Goal: Task Accomplishment & Management: Complete application form

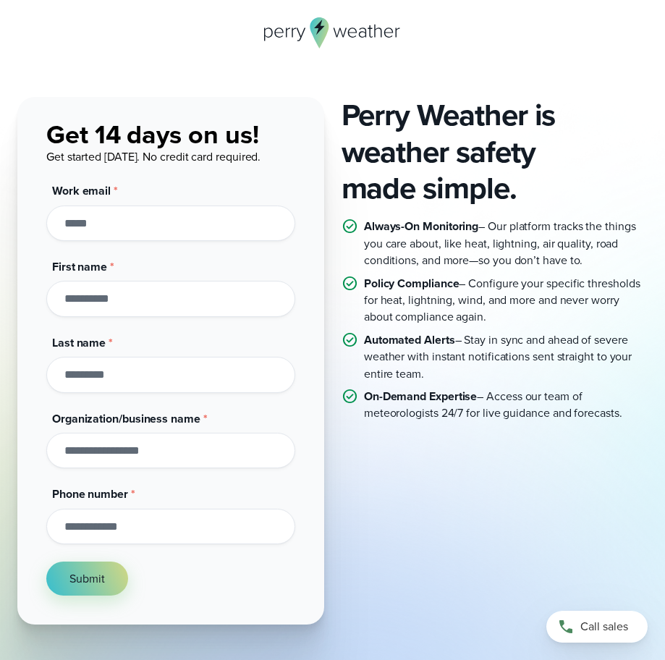
click at [99, 224] on input "Work email *" at bounding box center [170, 223] width 249 height 35
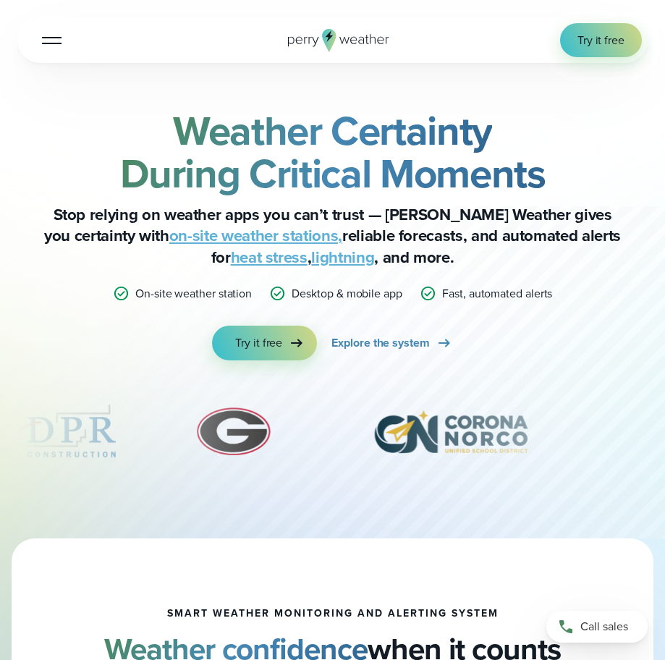
click at [51, 40] on div at bounding box center [52, 40] width 20 height 1
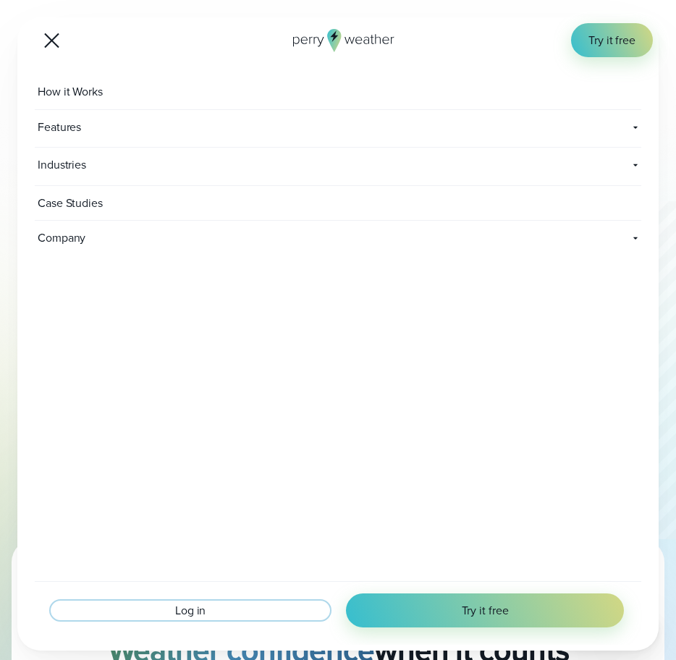
click at [188, 609] on span "Log in" at bounding box center [190, 610] width 30 height 17
